Goal: Information Seeking & Learning: Learn about a topic

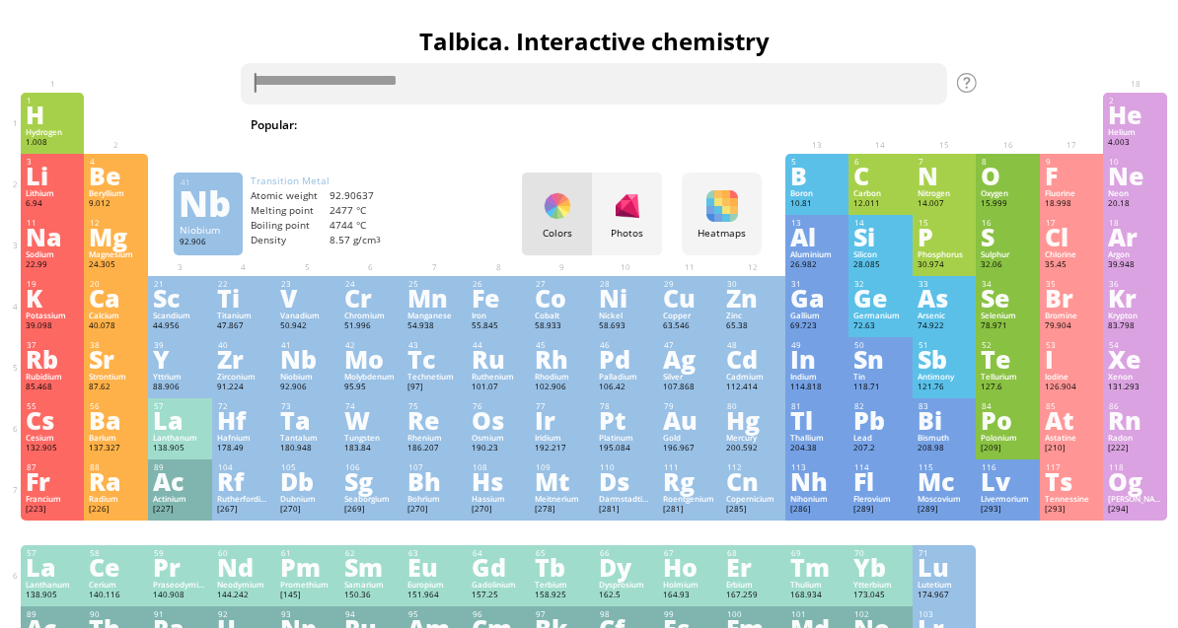
click at [284, 77] on textarea at bounding box center [594, 83] width 706 height 41
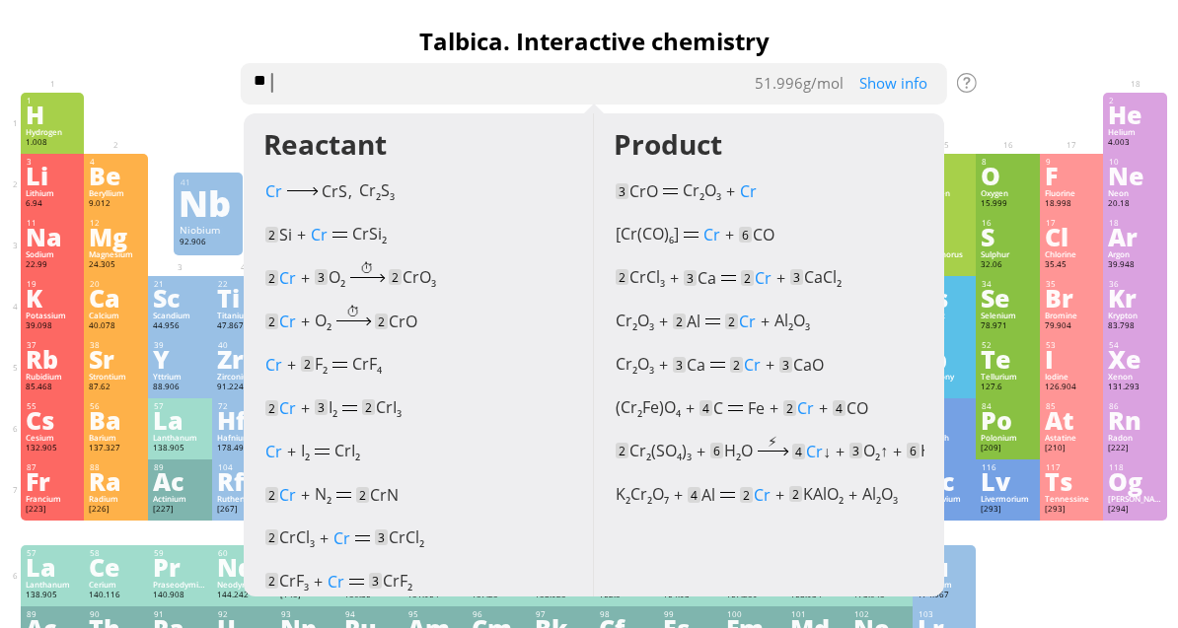
type textarea "***"
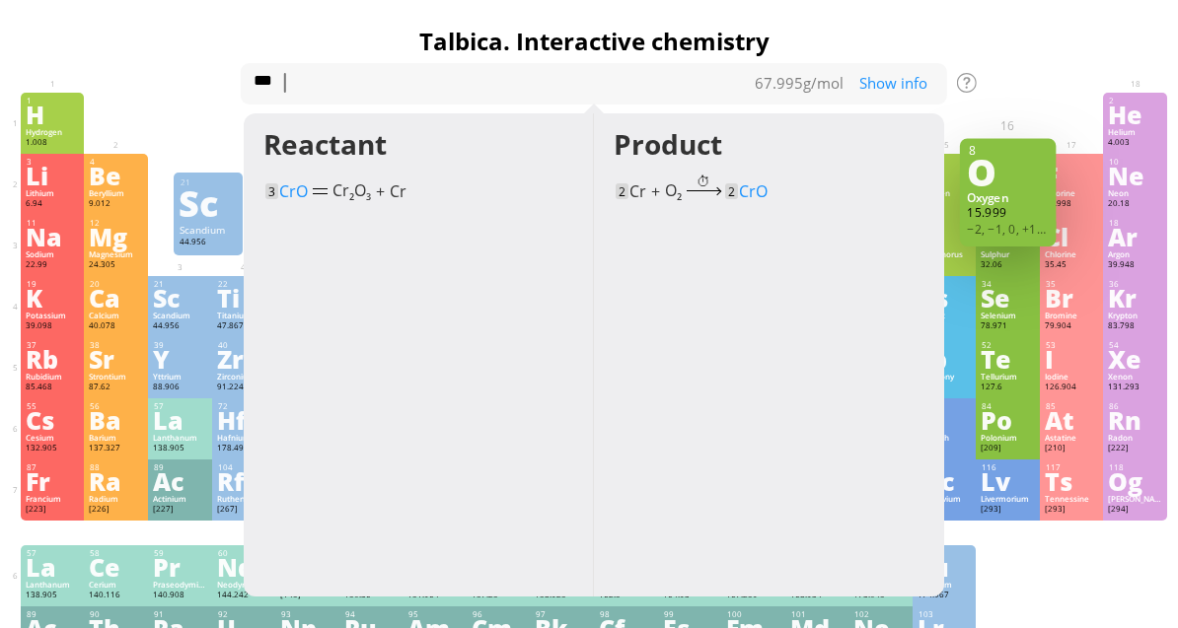
click at [173, 281] on div "21 Sc Scandium 44.956 0, +1, +2, +3 0, +1, +2, +3 1541 °C 2830 °C 2.985 g/cm 3 …" at bounding box center [180, 306] width 64 height 61
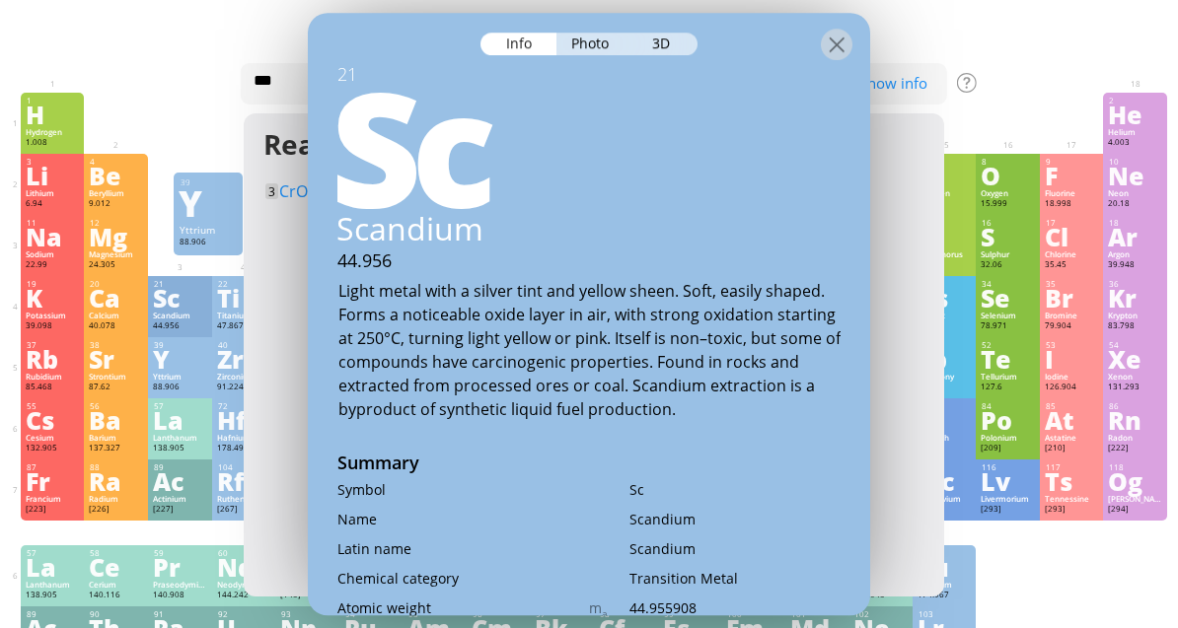
click at [188, 350] on div "39" at bounding box center [180, 345] width 53 height 10
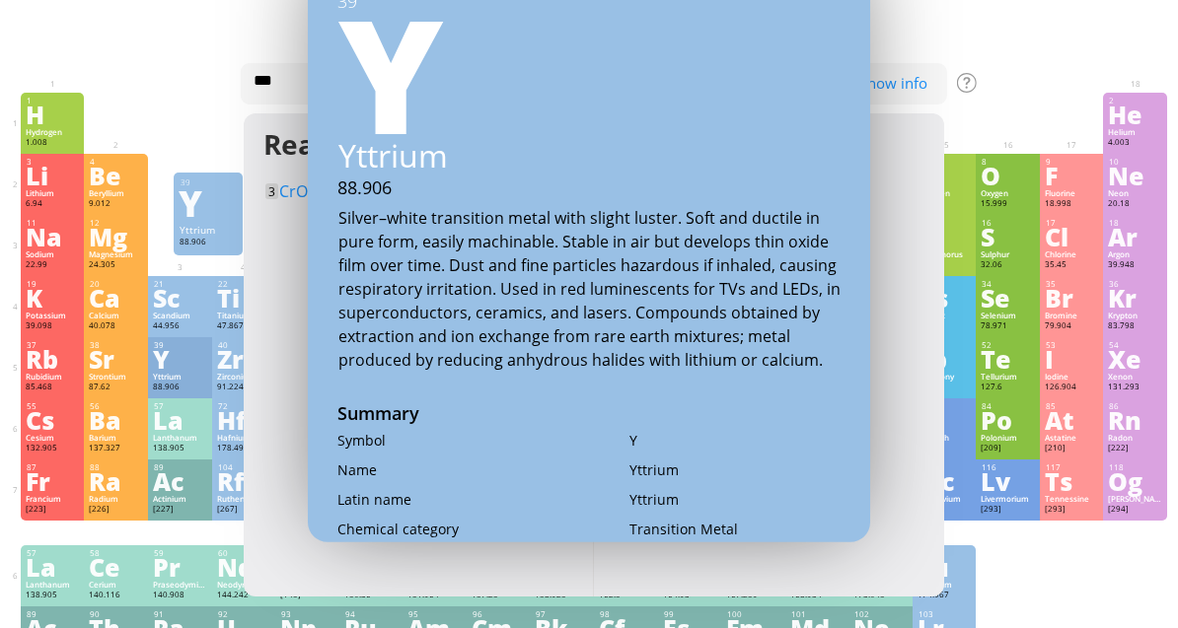
click at [188, 350] on div "39" at bounding box center [180, 345] width 53 height 10
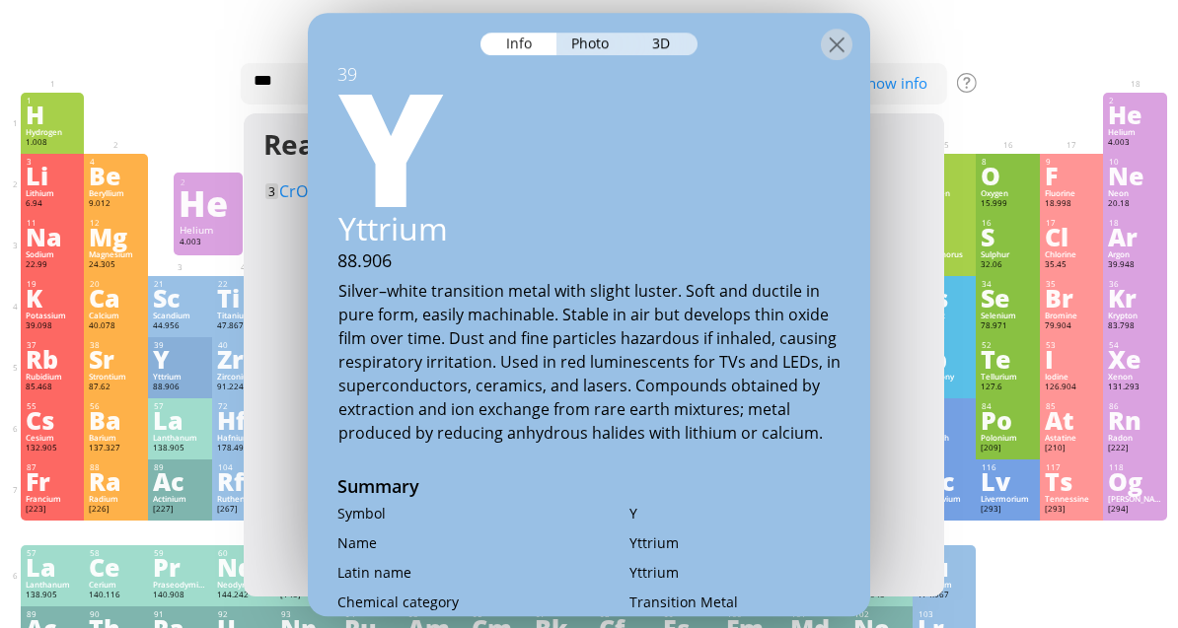
click at [1108, 111] on div "He" at bounding box center [1135, 115] width 54 height 22
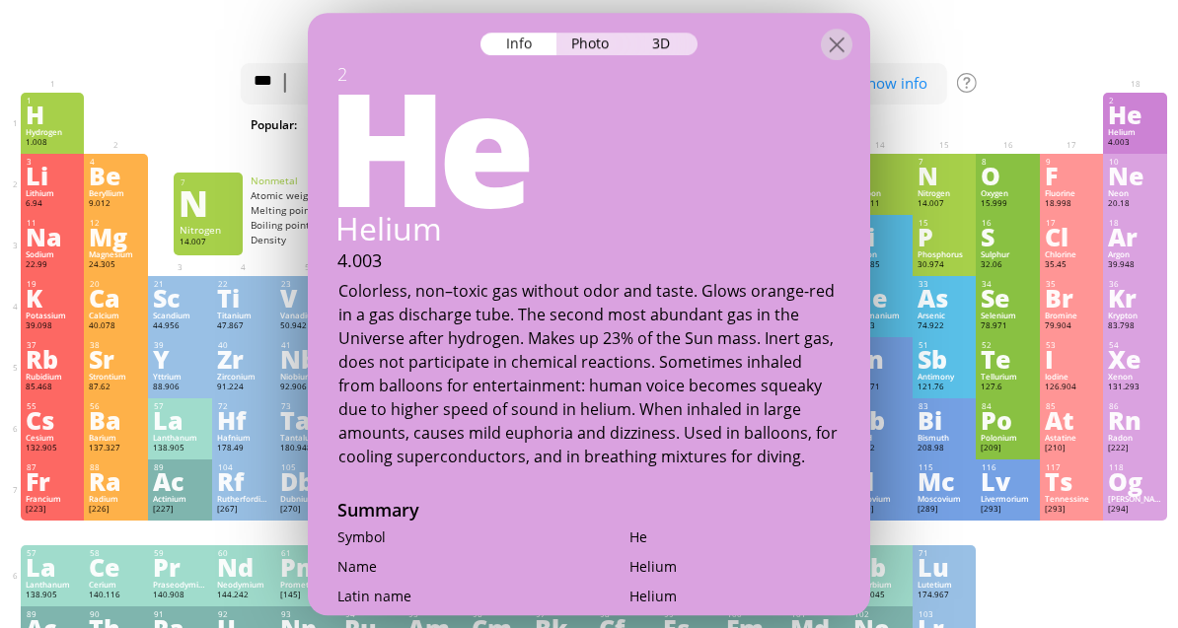
click at [1003, 95] on div at bounding box center [1008, 103] width 64 height 20
click at [911, 227] on div "14 Si Silicon 28.085 −4, −3, −2, −1, 0, +1, +2, +3, +4 −4, −3, −2, −1, 0, +1, +…" at bounding box center [881, 245] width 64 height 61
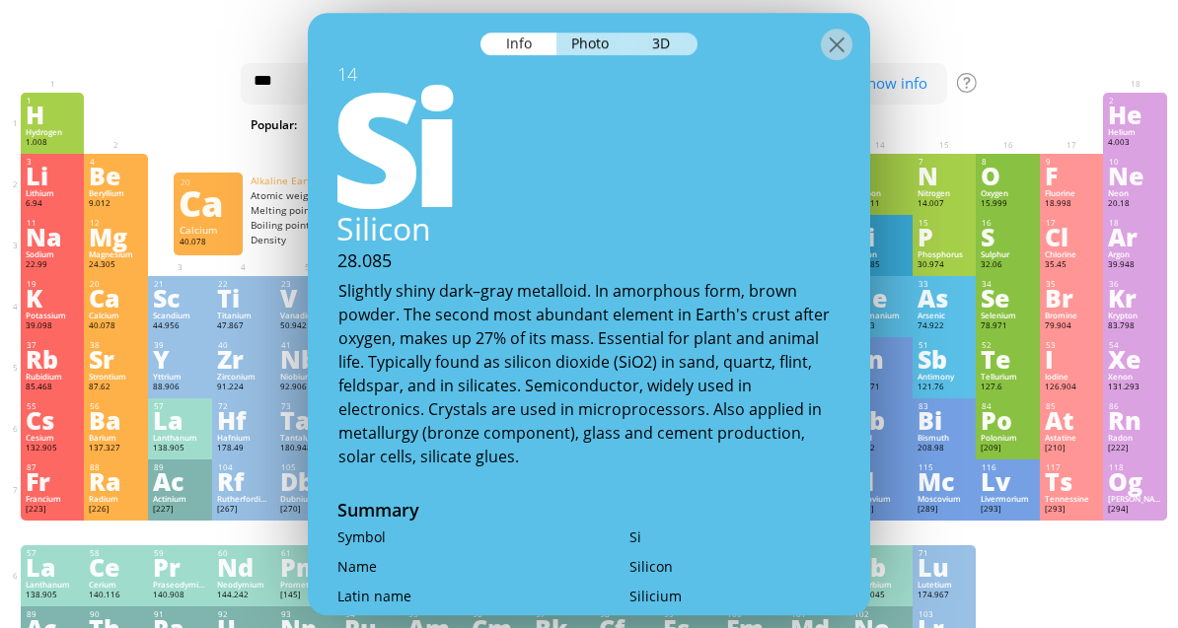
click at [108, 321] on div "Calcium" at bounding box center [116, 316] width 54 height 10
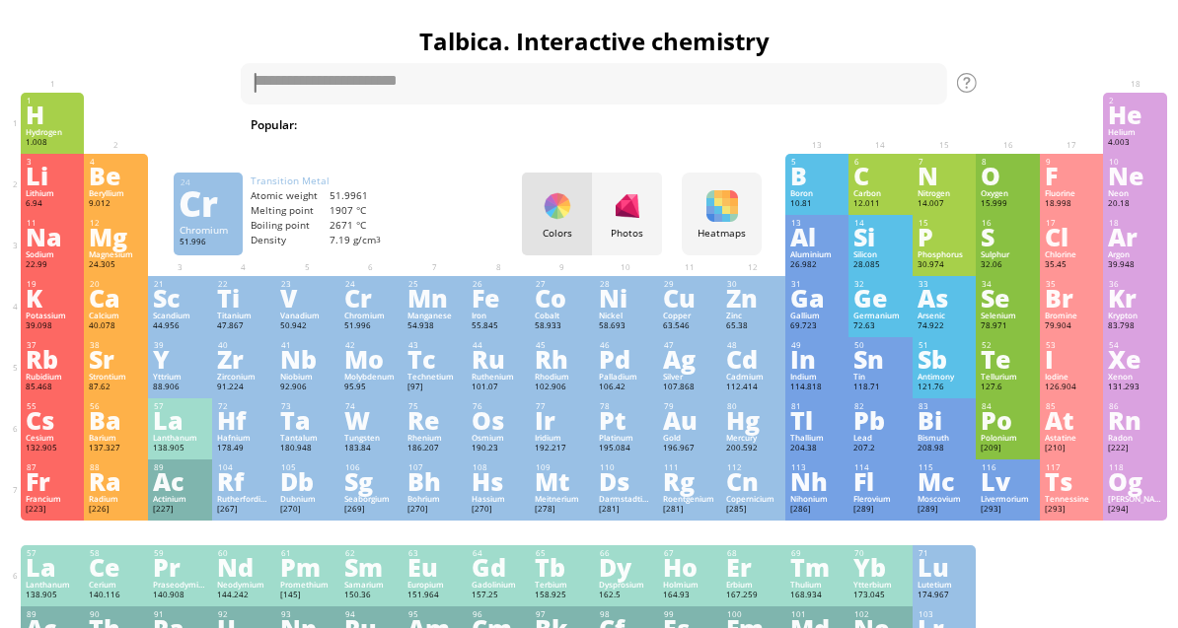
click at [359, 321] on div "Chromium" at bounding box center [371, 316] width 54 height 10
